Goal: Information Seeking & Learning: Learn about a topic

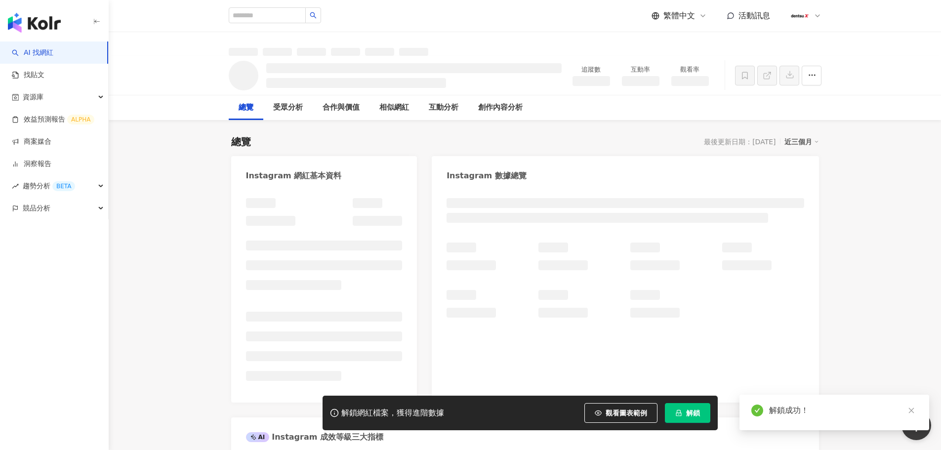
click at [908, 408] on icon "close" at bounding box center [911, 410] width 7 height 7
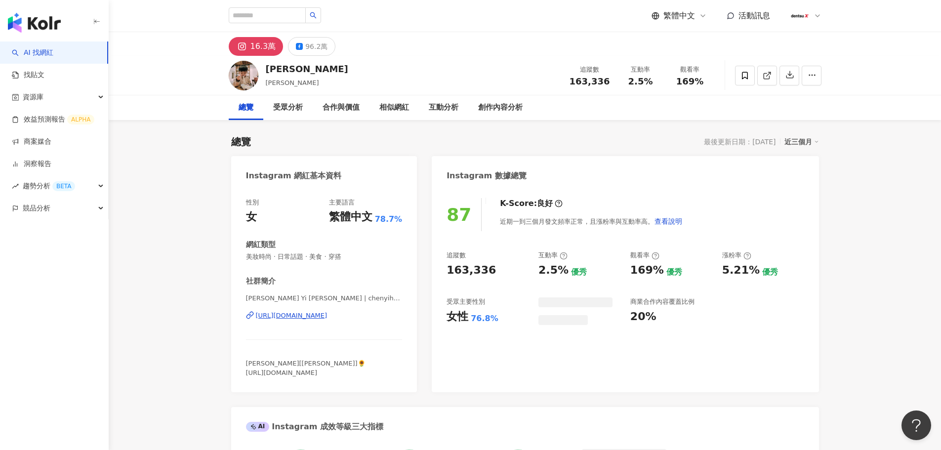
click at [320, 46] on div "96.2萬" at bounding box center [316, 47] width 22 height 14
click at [314, 49] on div "96.2萬" at bounding box center [316, 47] width 22 height 14
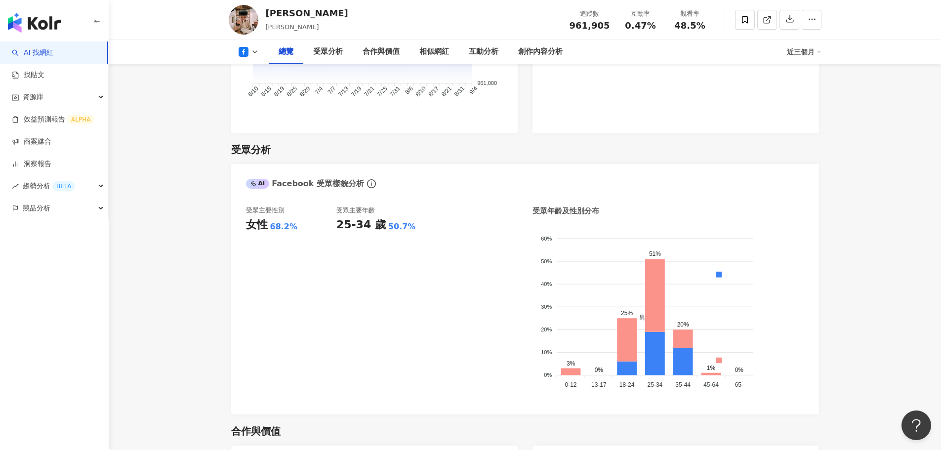
scroll to position [741, 0]
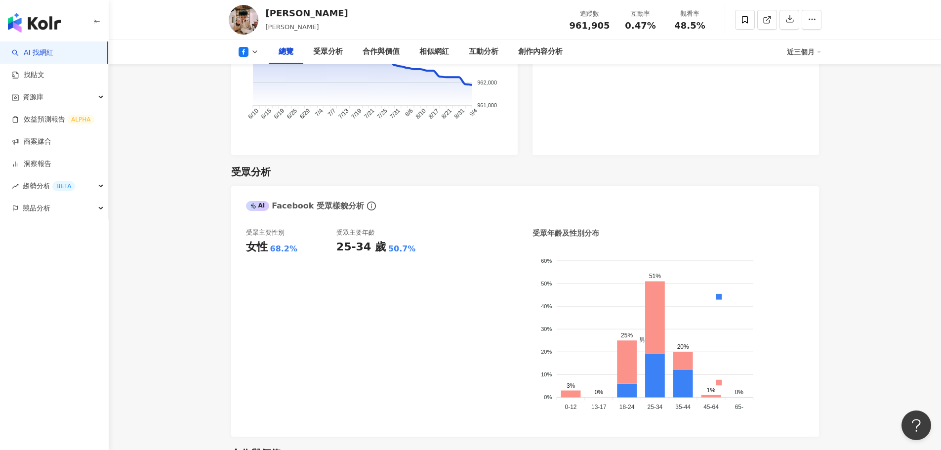
click at [813, 49] on div "近三個月" at bounding box center [804, 52] width 35 height 16
click at [803, 94] on link "近六個月" at bounding box center [808, 93] width 28 height 11
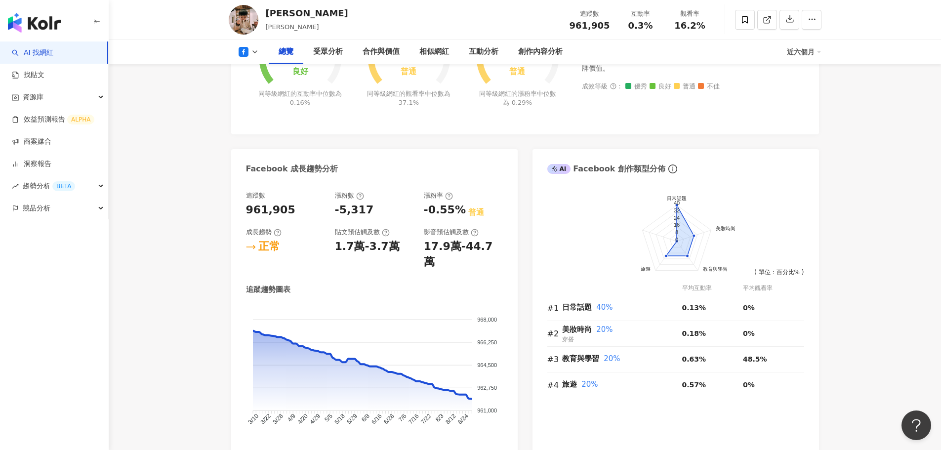
scroll to position [285, 0]
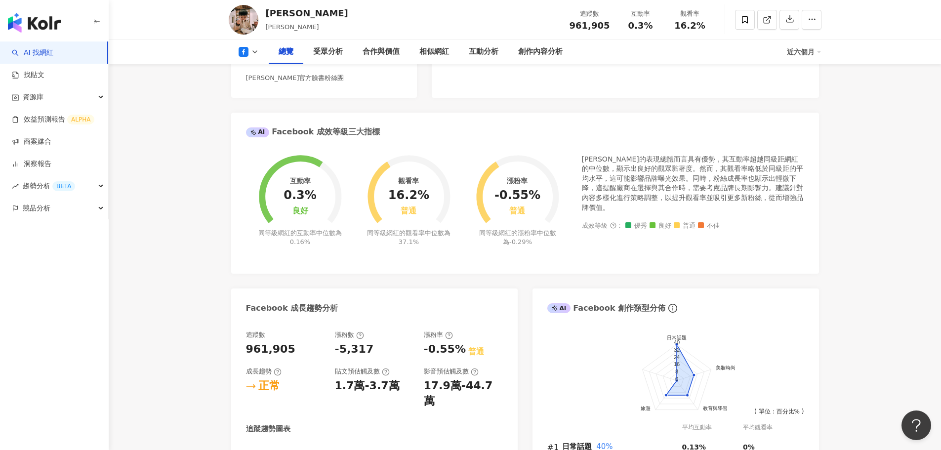
click at [251, 54] on icon at bounding box center [255, 52] width 8 height 8
click at [252, 75] on button "Instagram" at bounding box center [264, 70] width 59 height 14
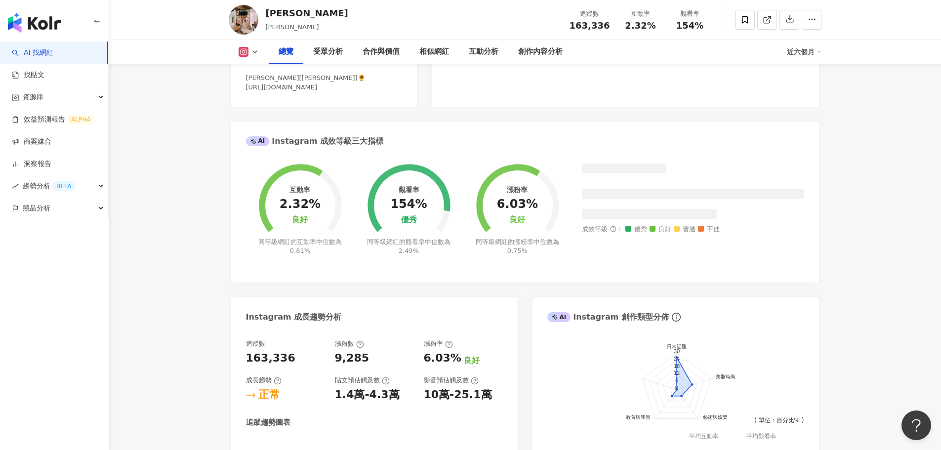
scroll to position [730, 0]
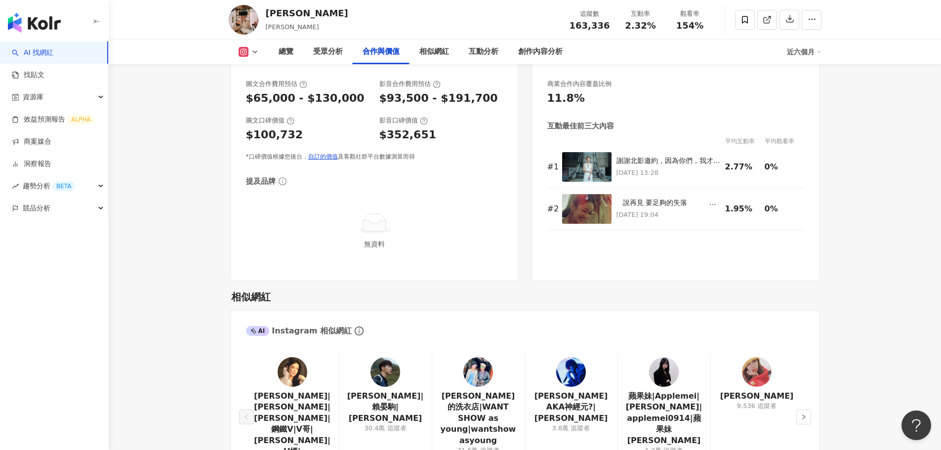
scroll to position [1333, 0]
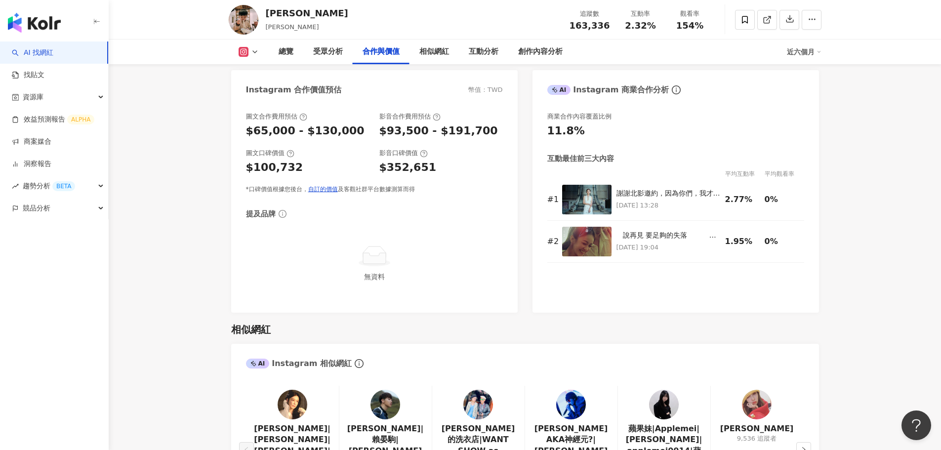
click at [252, 53] on icon at bounding box center [255, 52] width 8 height 8
click at [254, 87] on button "Facebook" at bounding box center [264, 93] width 59 height 14
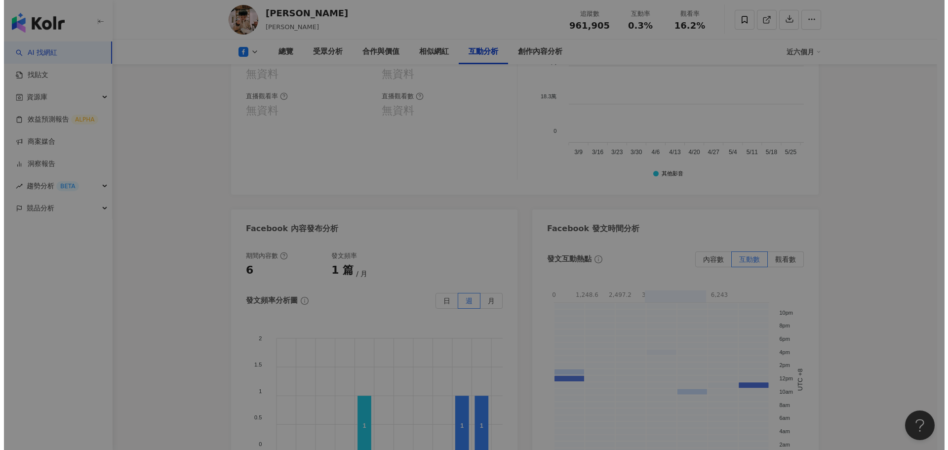
scroll to position [2213, 0]
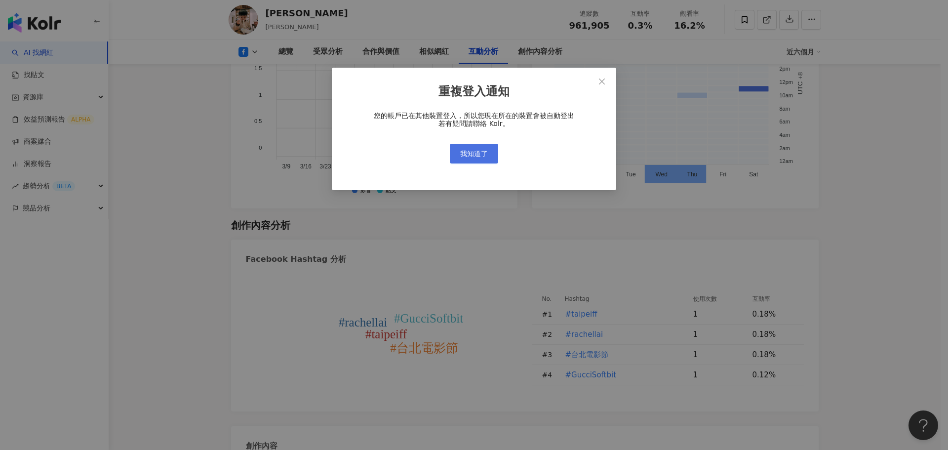
click at [473, 150] on span "我知道了" at bounding box center [474, 154] width 28 height 8
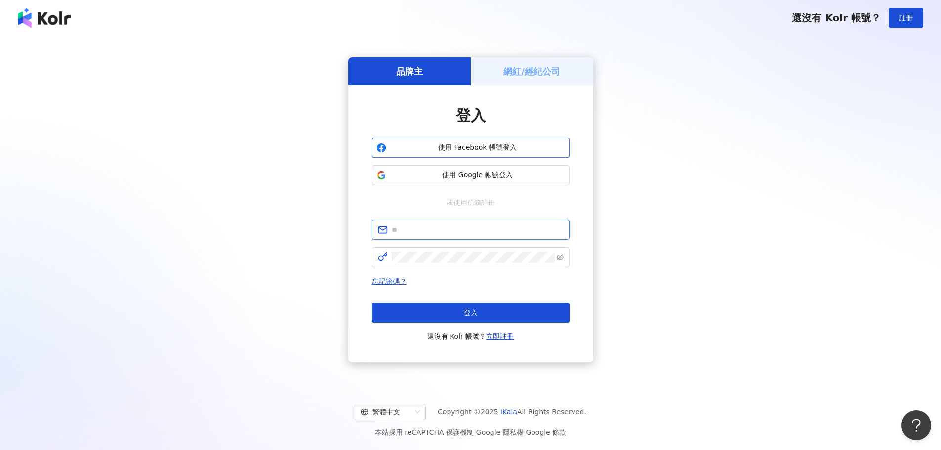
type input "**********"
